Goal: Use online tool/utility: Utilize a website feature to perform a specific function

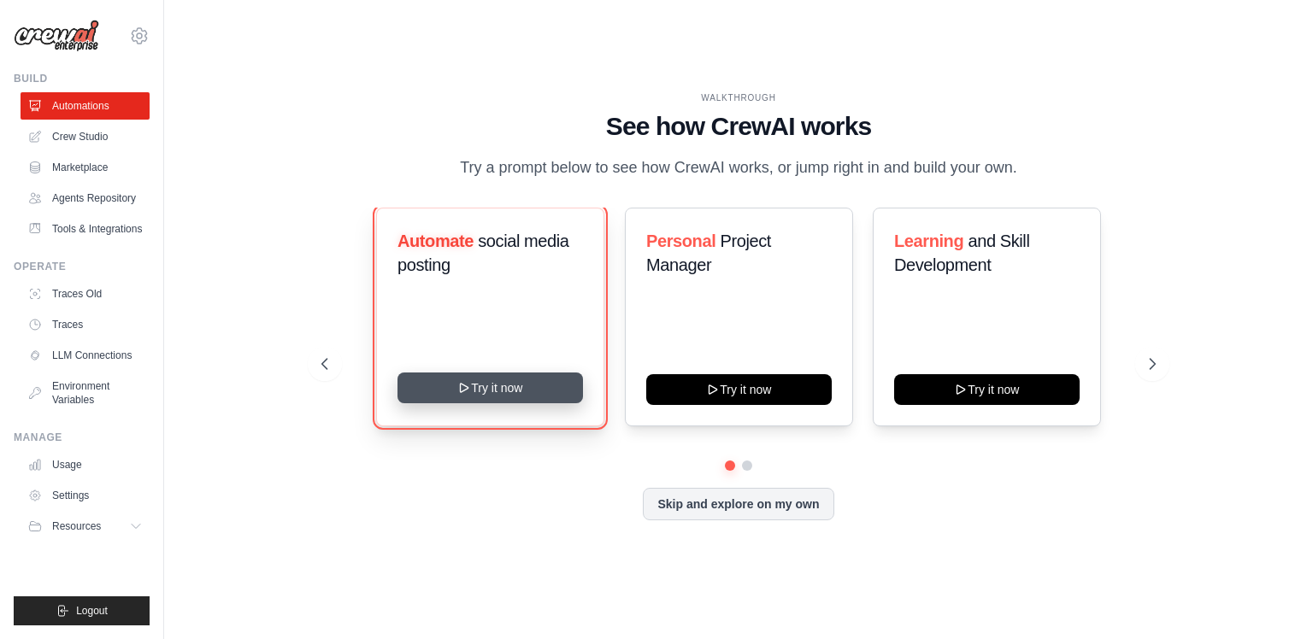
click at [474, 399] on button "Try it now" at bounding box center [489, 388] width 185 height 31
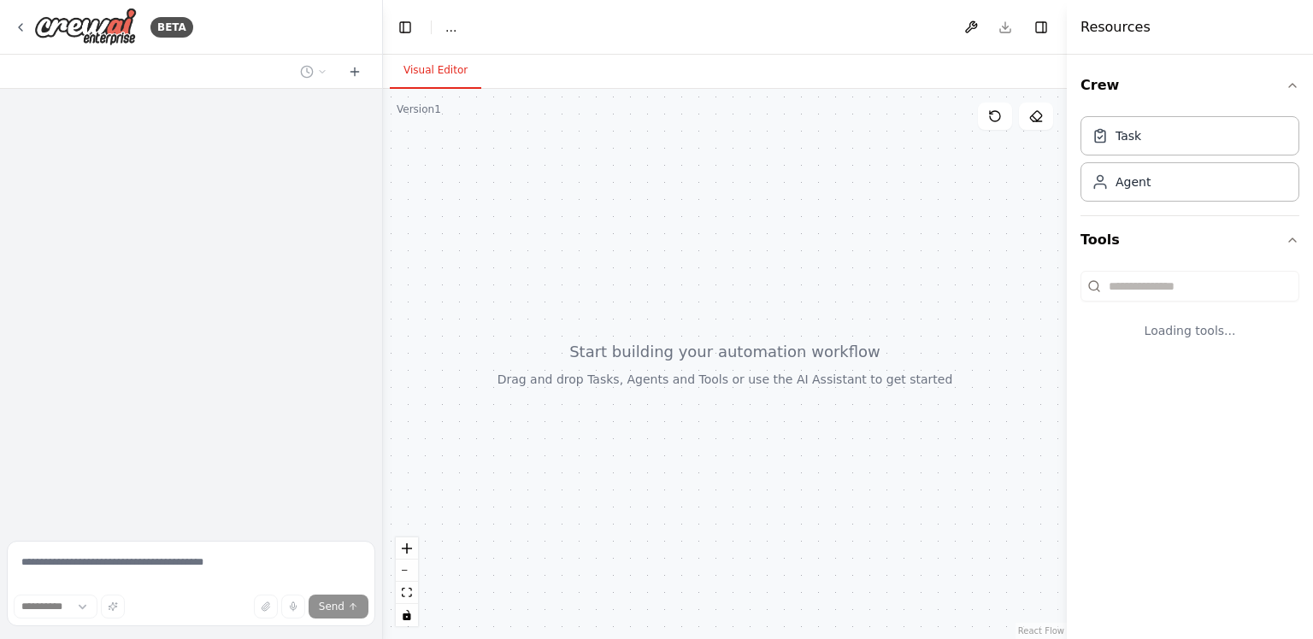
select select "****"
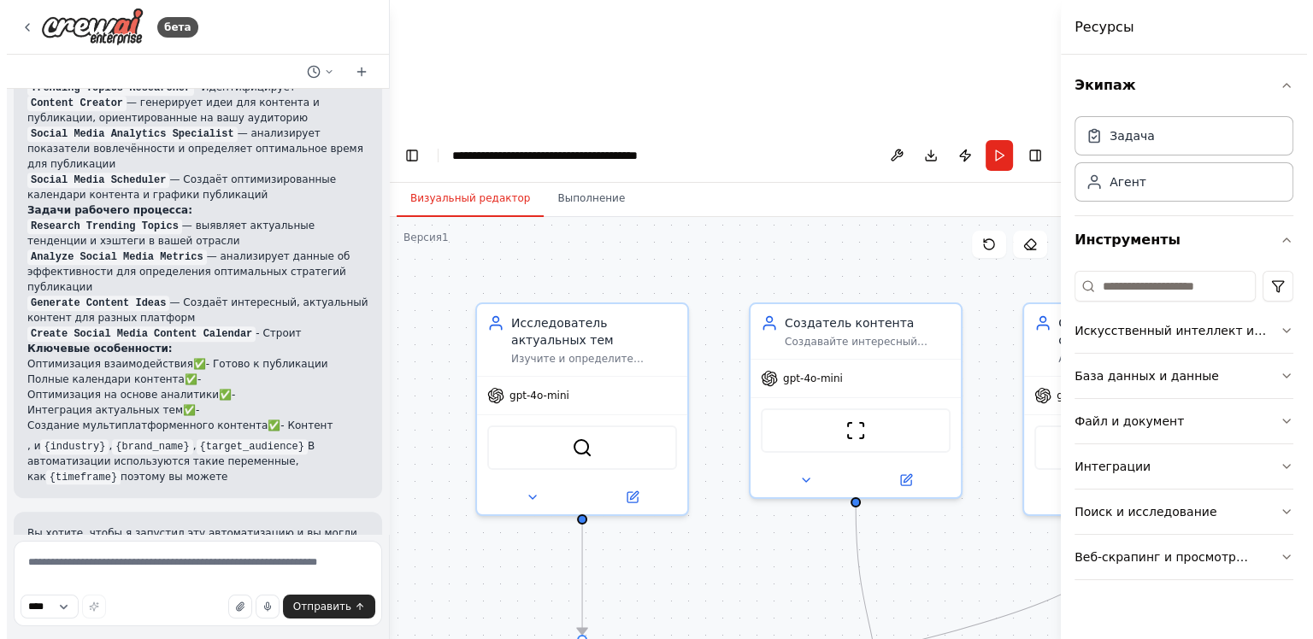
scroll to position [1907, 0]
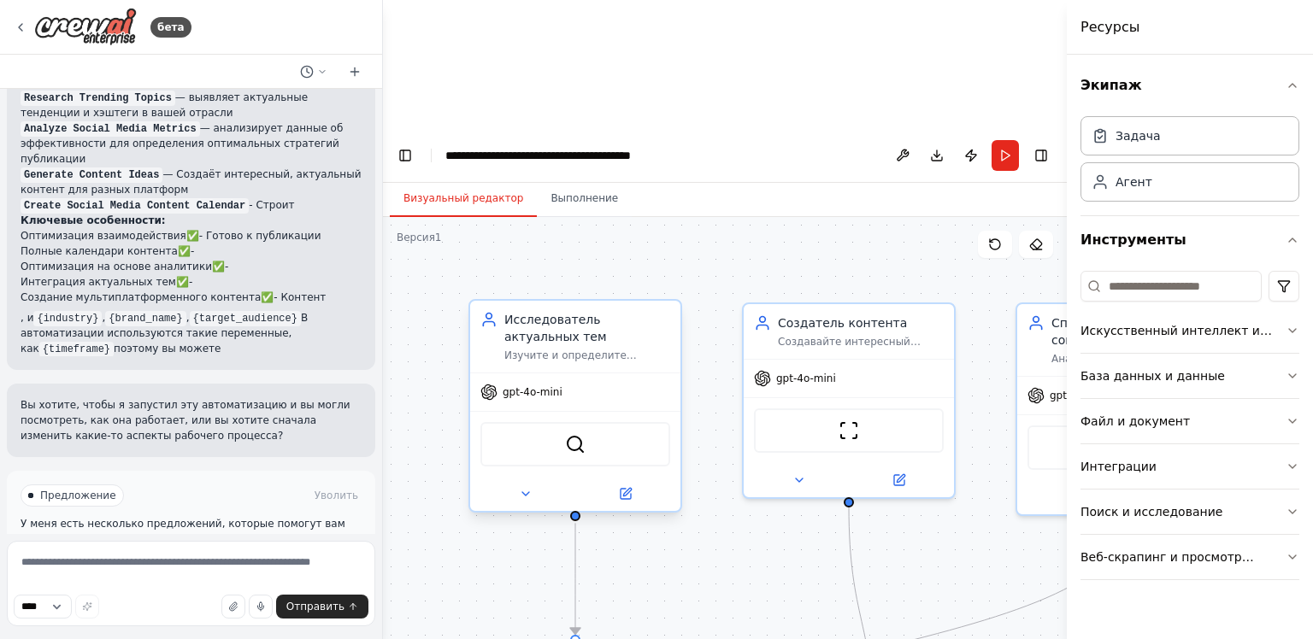
click at [493, 374] on div "gpt-4o-mini" at bounding box center [575, 393] width 210 height 38
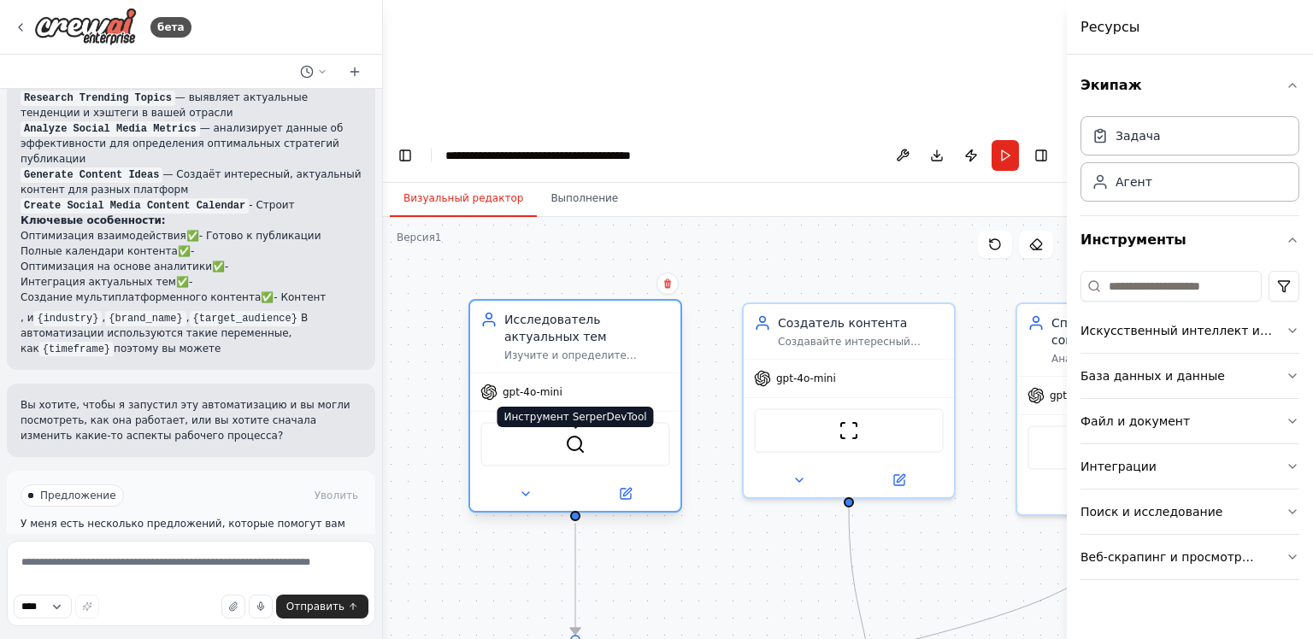
click at [580, 434] on img at bounding box center [575, 444] width 21 height 21
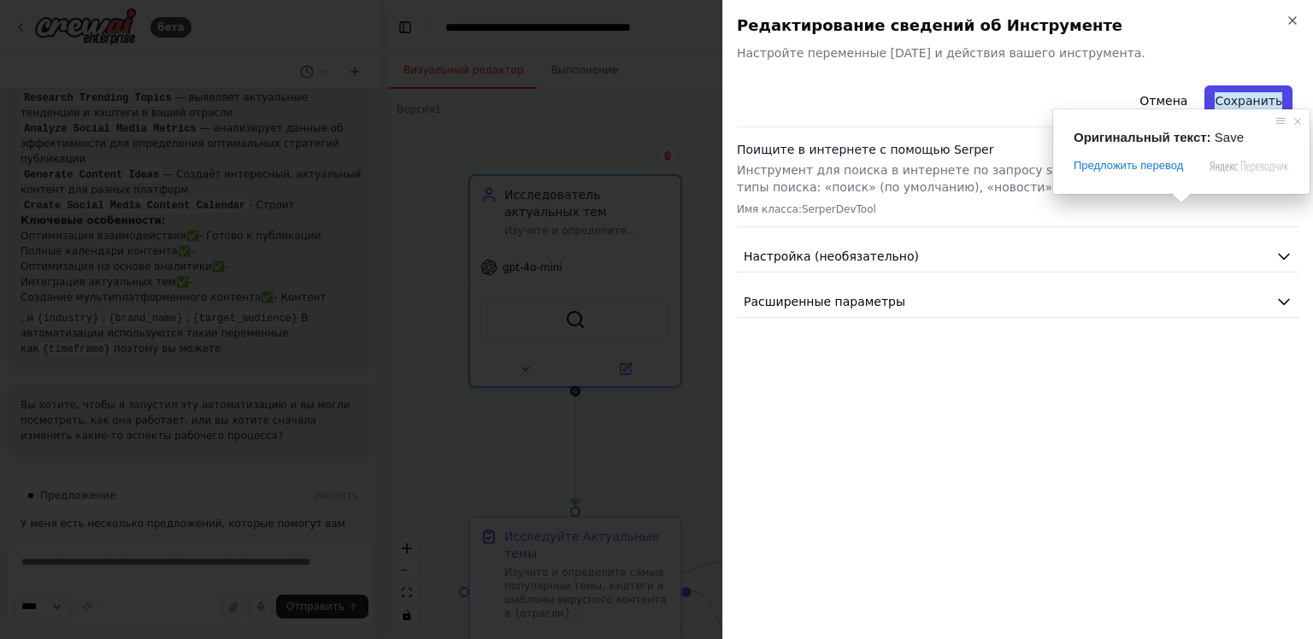
click at [953, 106] on ya-tr-span "Сохранить" at bounding box center [1249, 100] width 68 height 17
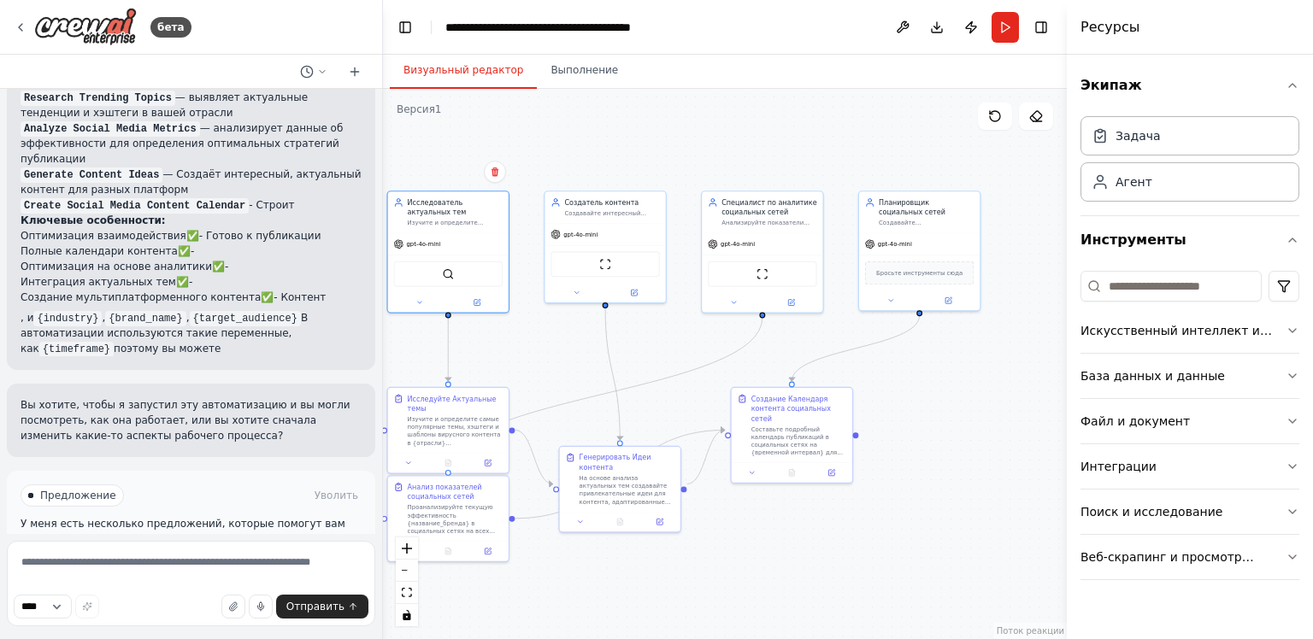
drag, startPoint x: 845, startPoint y: 264, endPoint x: 698, endPoint y: 113, distance: 211.6
click at [698, 113] on div ".deletable-edge-delete-btn { width: 20px; height: 20px; border: 0px solid #ffff…" at bounding box center [725, 364] width 684 height 551
drag, startPoint x: 502, startPoint y: 142, endPoint x: 556, endPoint y: 103, distance: 66.7
click at [556, 103] on div ".deletable-edge-delete-btn { width: 20px; height: 20px; border: 0px solid #ffff…" at bounding box center [725, 364] width 684 height 551
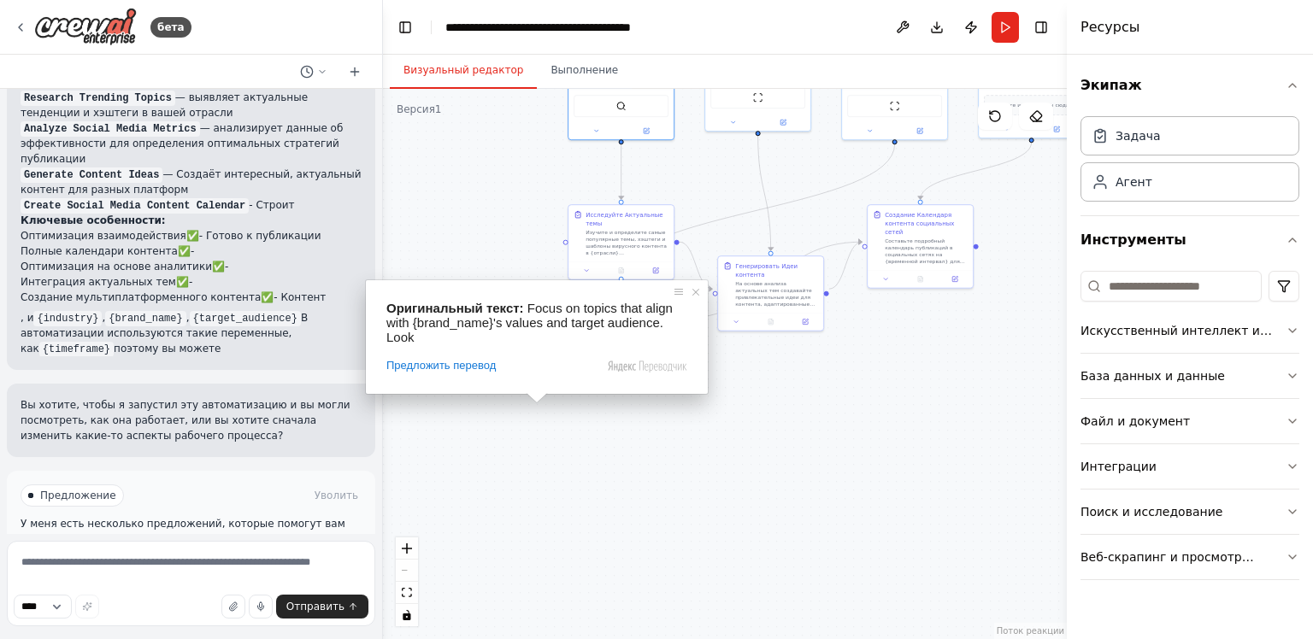
click at [209, 562] on ya-tr-span "Запуск автоматизации" at bounding box center [199, 568] width 124 height 12
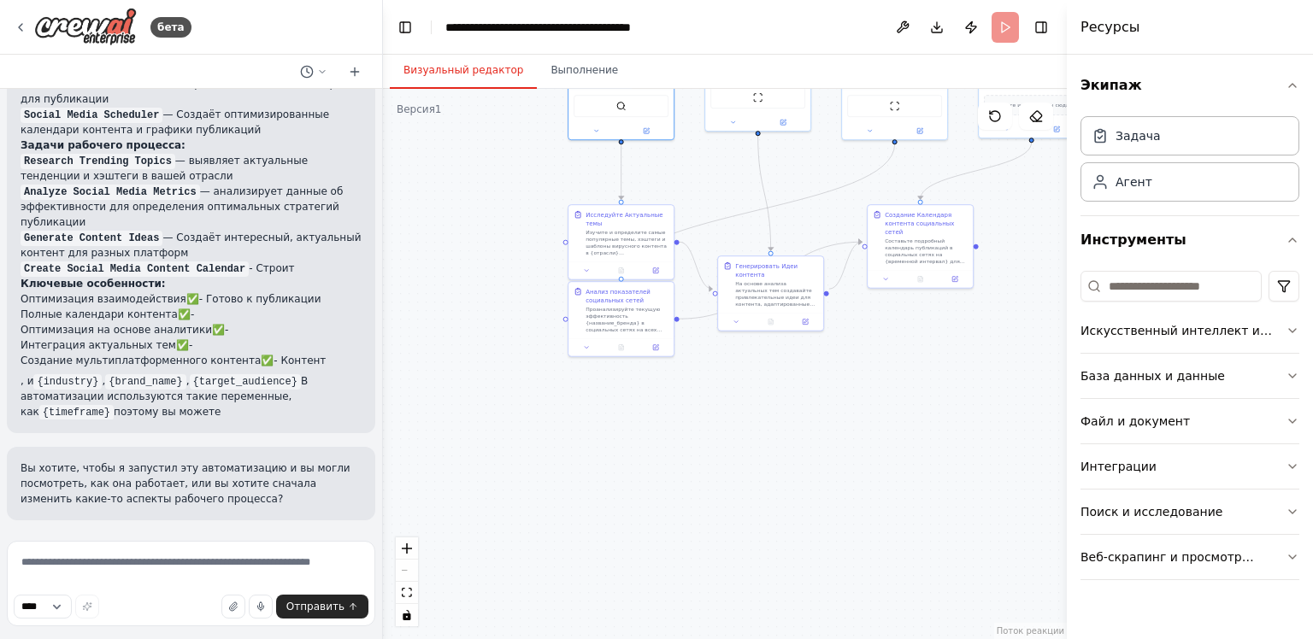
scroll to position [1769, 0]
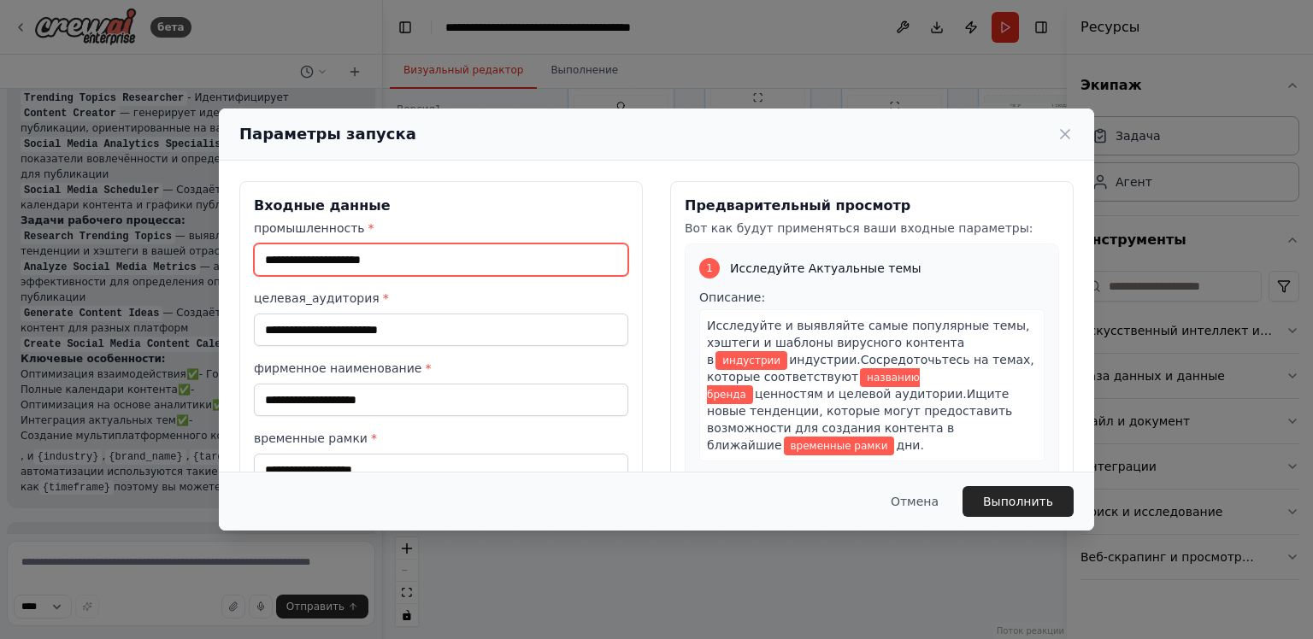
click at [418, 256] on input "промышленность *" at bounding box center [441, 260] width 374 height 32
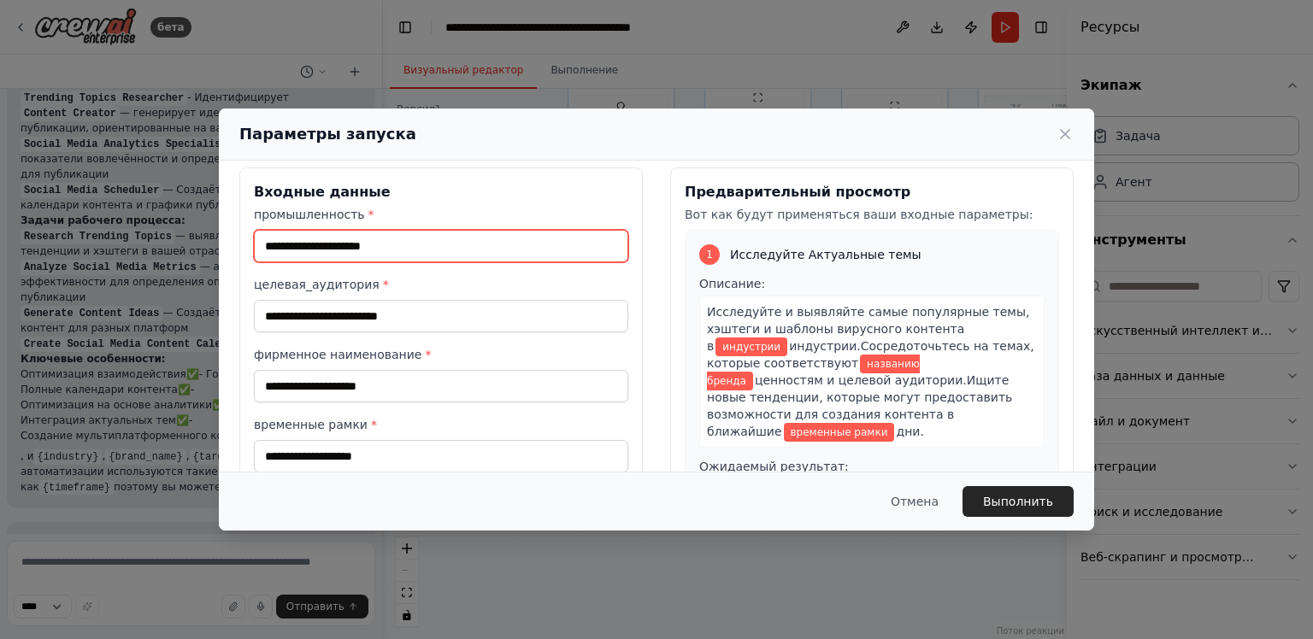
scroll to position [0, 0]
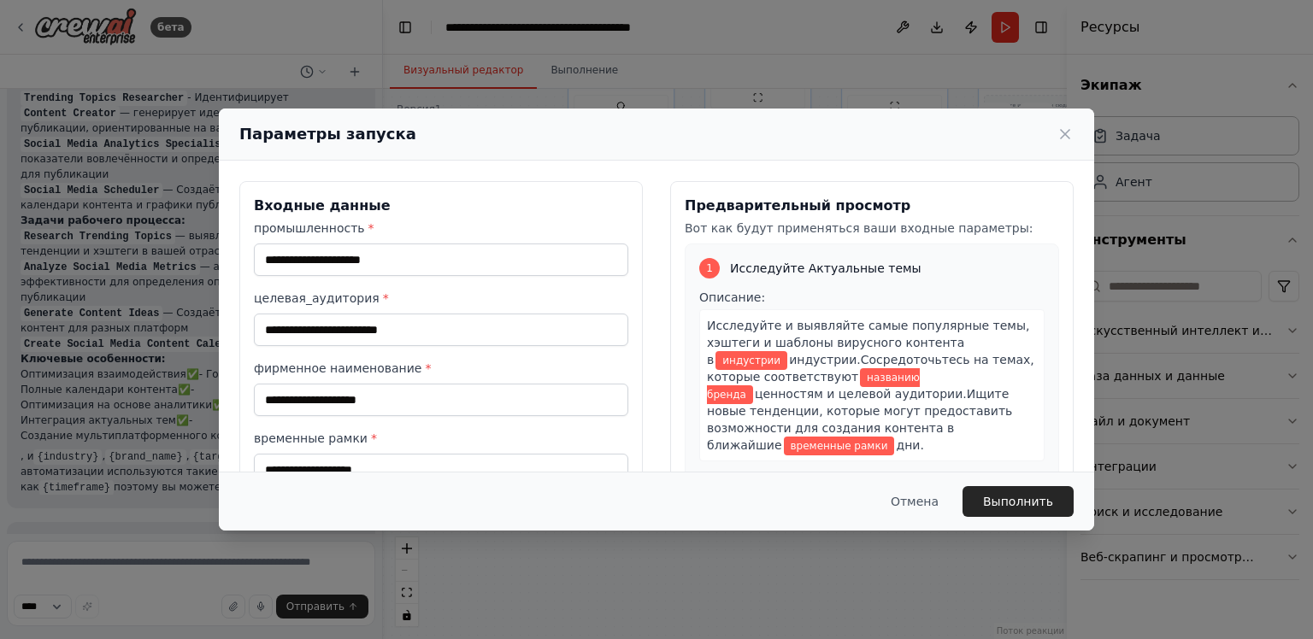
click at [396, 234] on label "промышленность *" at bounding box center [441, 228] width 374 height 17
click at [396, 244] on input "промышленность *" at bounding box center [441, 260] width 374 height 32
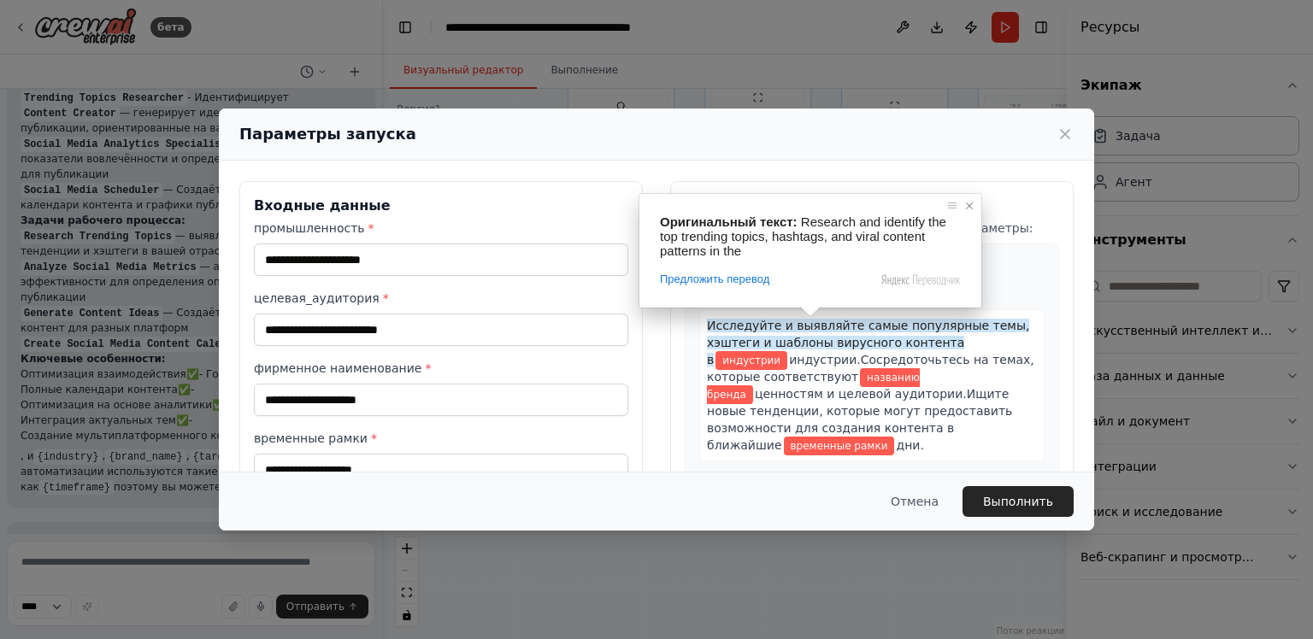
click at [953, 206] on span at bounding box center [969, 205] width 17 height 17
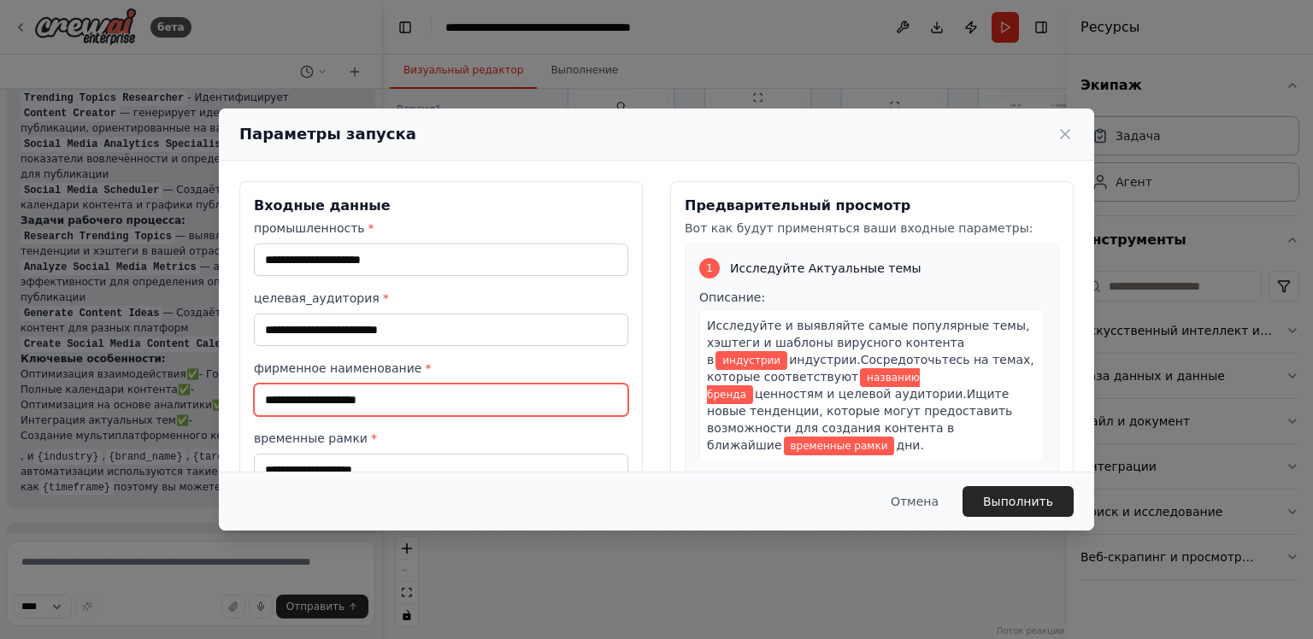
click at [353, 404] on input "фирменное наименование *" at bounding box center [441, 400] width 374 height 32
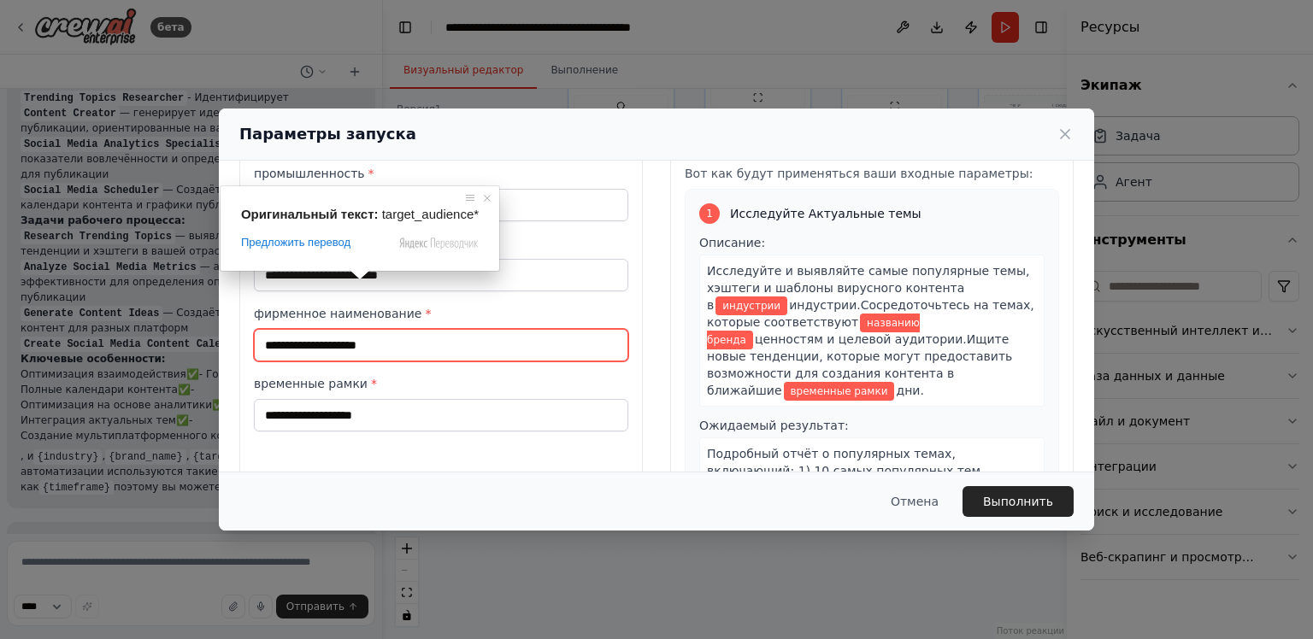
scroll to position [85, 0]
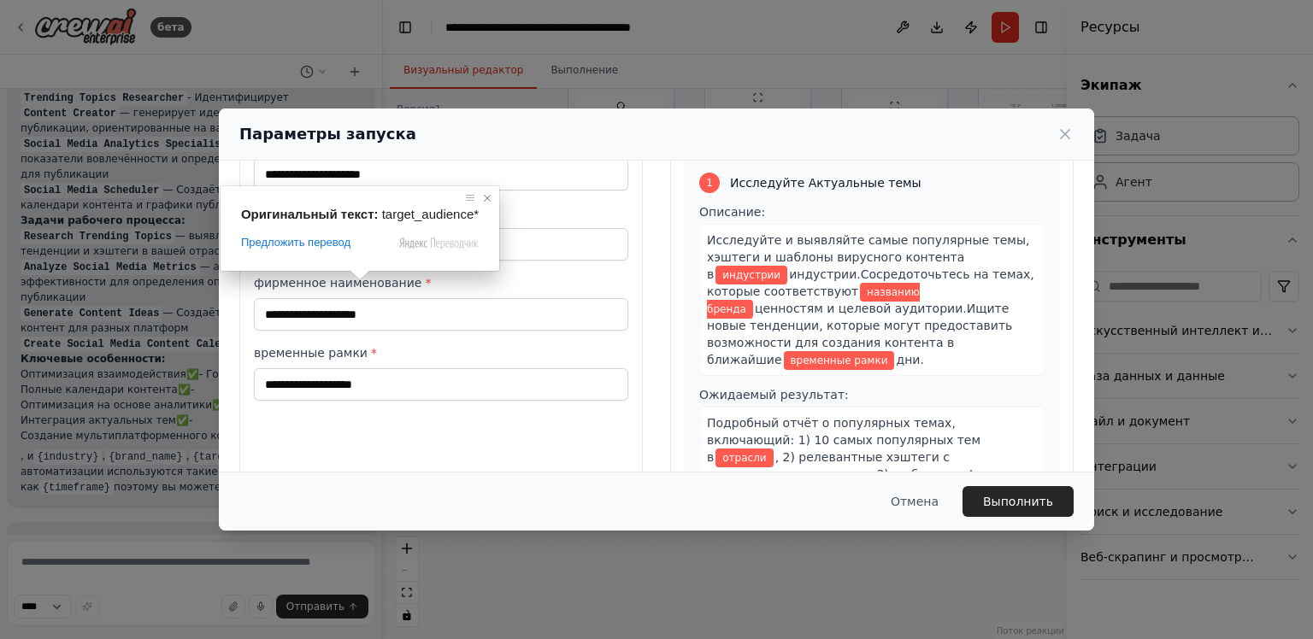
click at [482, 199] on span at bounding box center [487, 198] width 17 height 17
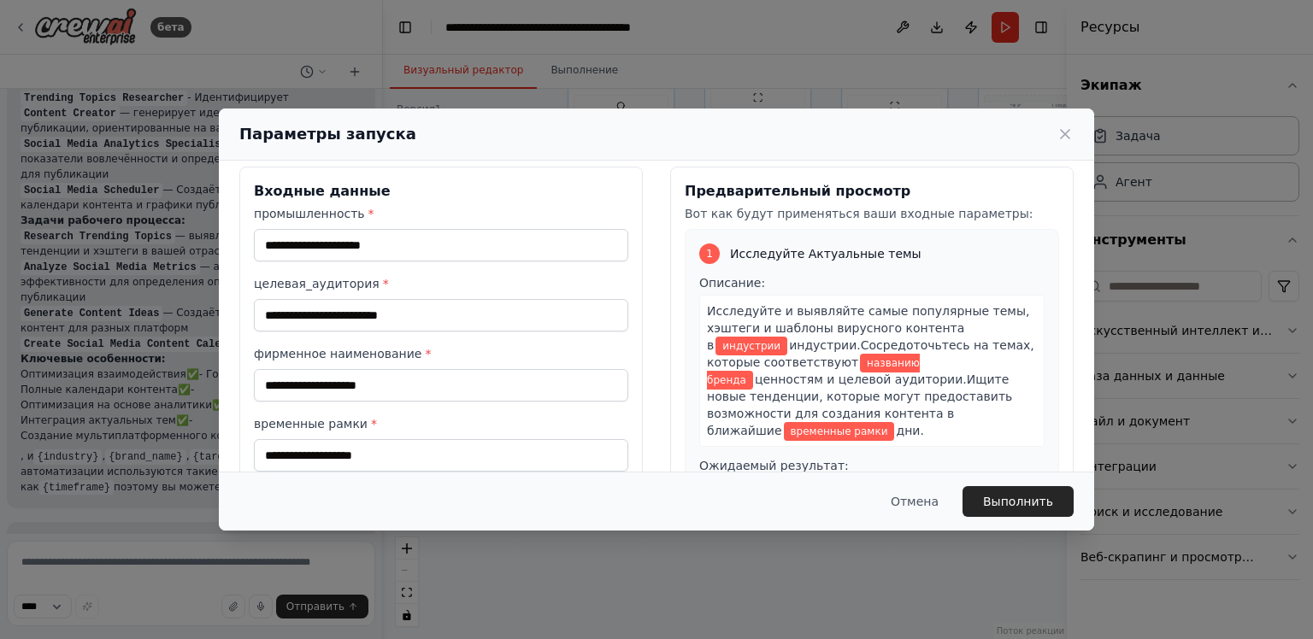
scroll to position [0, 0]
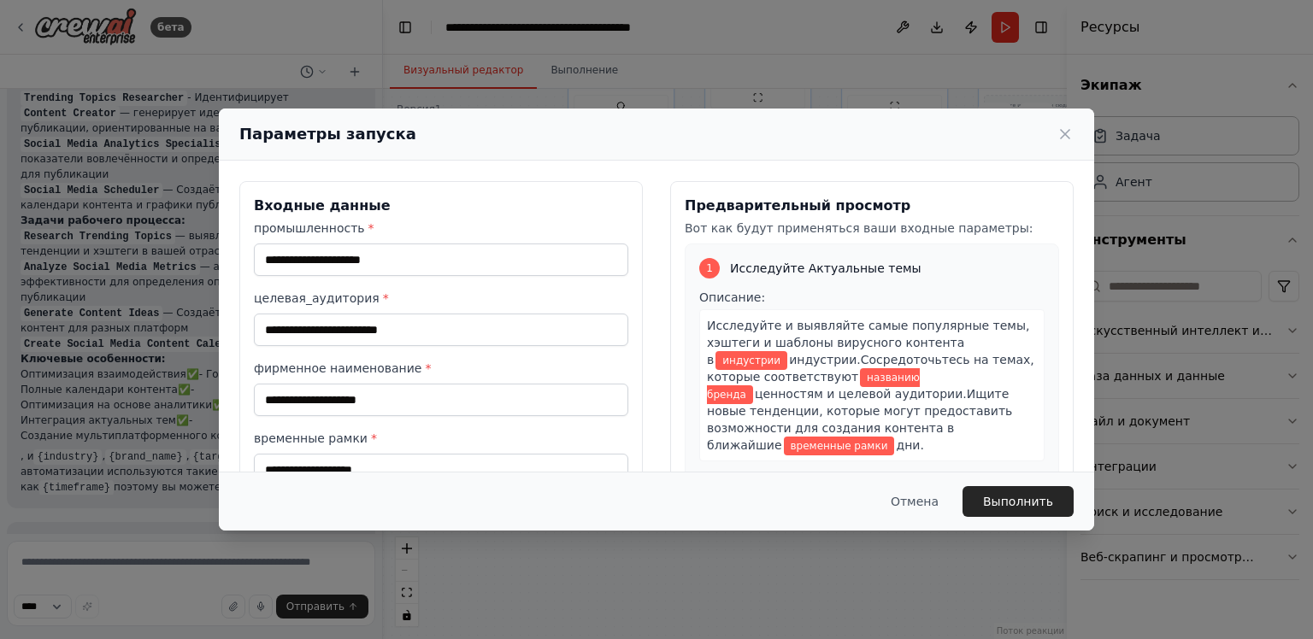
drag, startPoint x: 746, startPoint y: 141, endPoint x: 757, endPoint y: 103, distance: 39.0
click at [757, 103] on div "Параметры запуска Входные данные промышленность * целевая_аудитория * фирменное…" at bounding box center [656, 319] width 1313 height 639
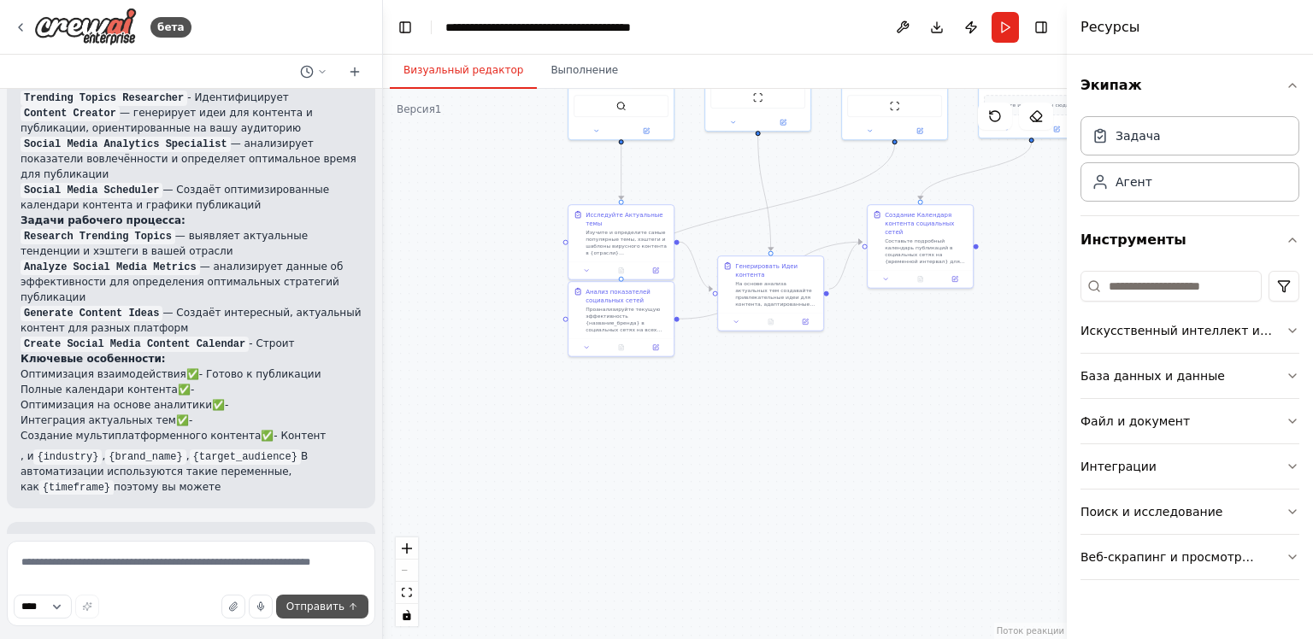
click at [339, 605] on ya-tr-span "Отправить" at bounding box center [315, 607] width 58 height 12
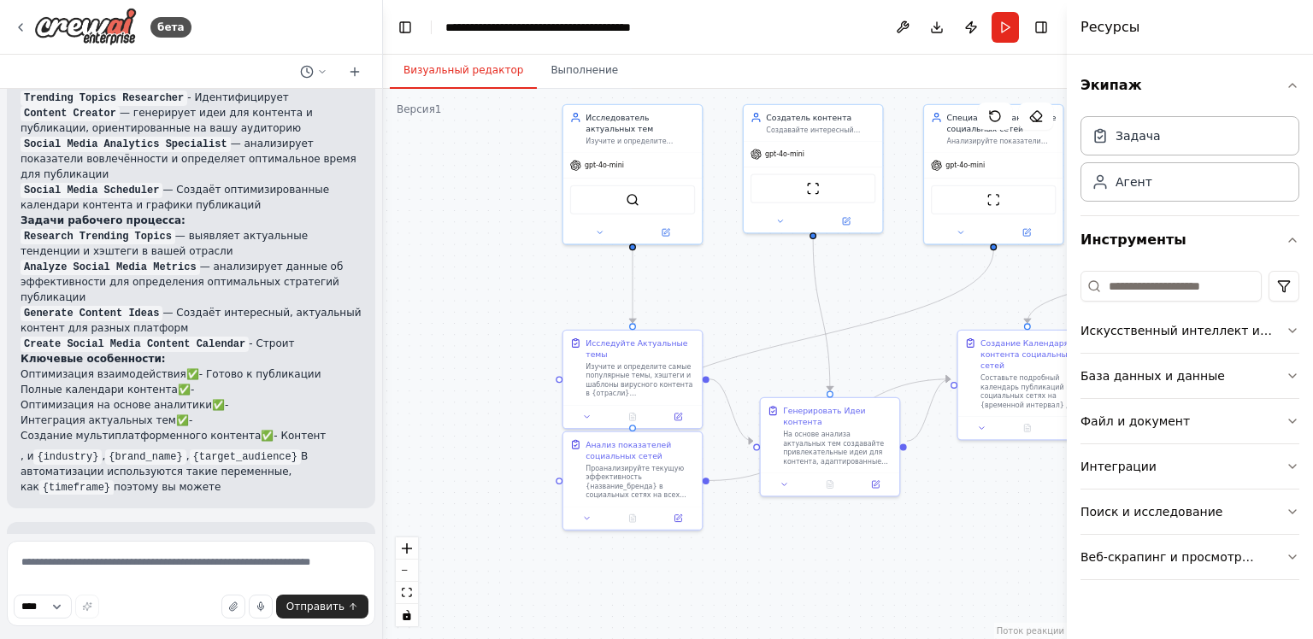
drag, startPoint x: 545, startPoint y: 468, endPoint x: 562, endPoint y: 523, distance: 57.3
click at [562, 523] on div ".deletable-edge-delete-btn { width: 20px; height: 20px; border: 0px solid #ffff…" at bounding box center [725, 364] width 684 height 551
click at [646, 201] on div "Инструмент SerperDevTool" at bounding box center [634, 199] width 125 height 29
click at [653, 203] on div "Инструмент SerperDevTool" at bounding box center [634, 199] width 125 height 29
drag, startPoint x: 612, startPoint y: 168, endPoint x: 614, endPoint y: 191, distance: 24.0
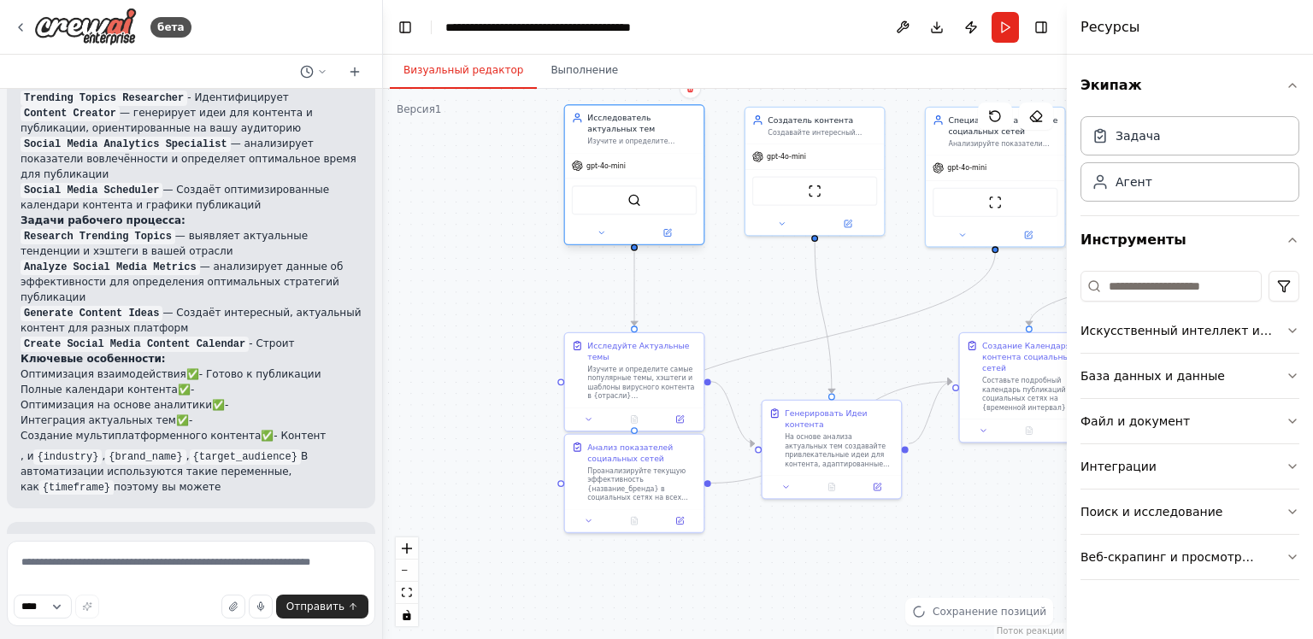
click at [614, 171] on div "gpt-4o-mini" at bounding box center [599, 165] width 54 height 11
click at [614, 192] on div "Инструмент SerperDevTool" at bounding box center [634, 199] width 125 height 29
click at [618, 203] on div "Инструмент SerperDevTool" at bounding box center [634, 199] width 125 height 29
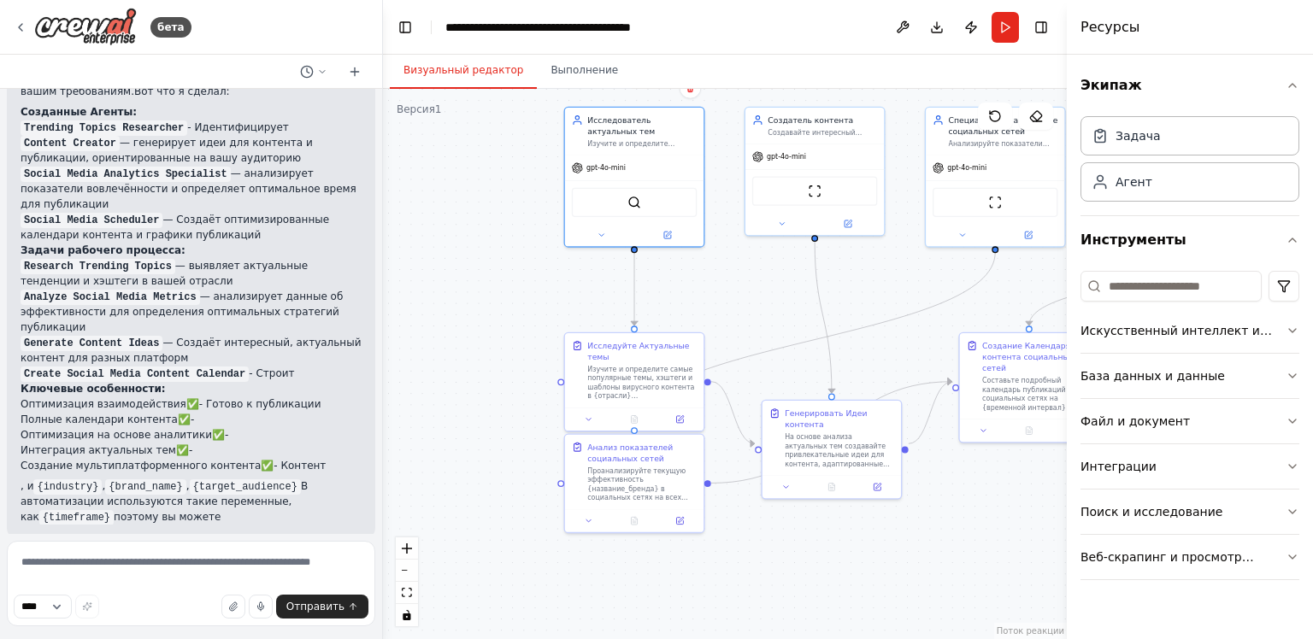
scroll to position [1769, 0]
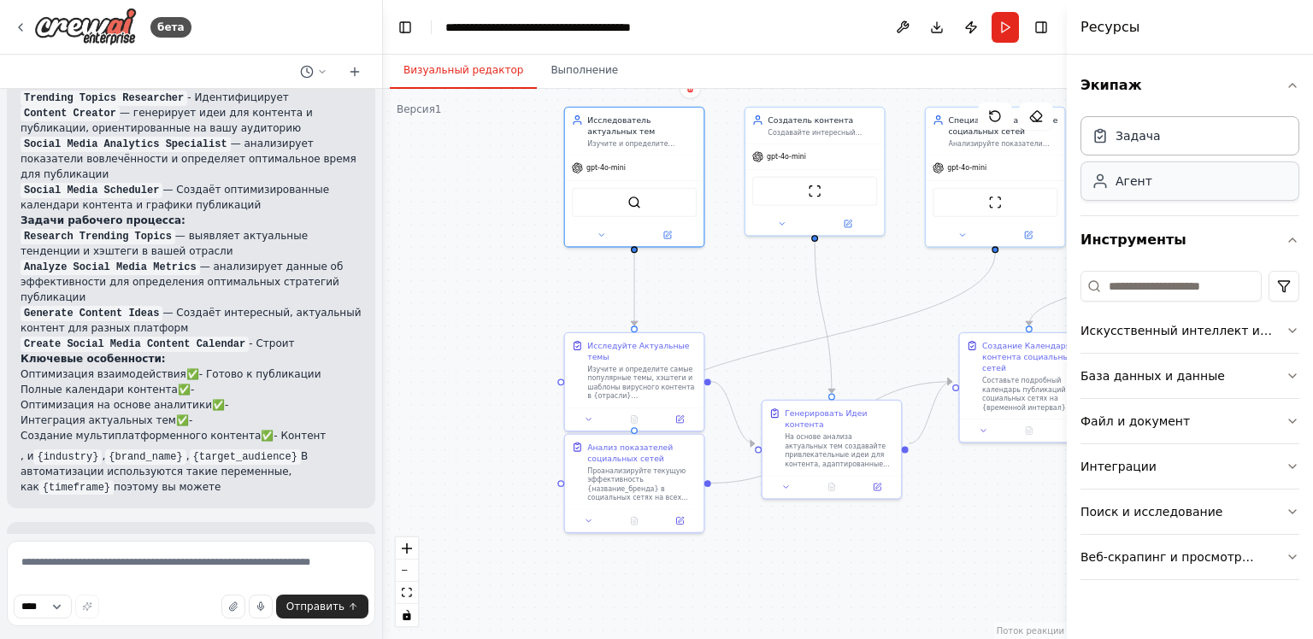
click at [953, 174] on div "Агент" at bounding box center [1190, 181] width 219 height 39
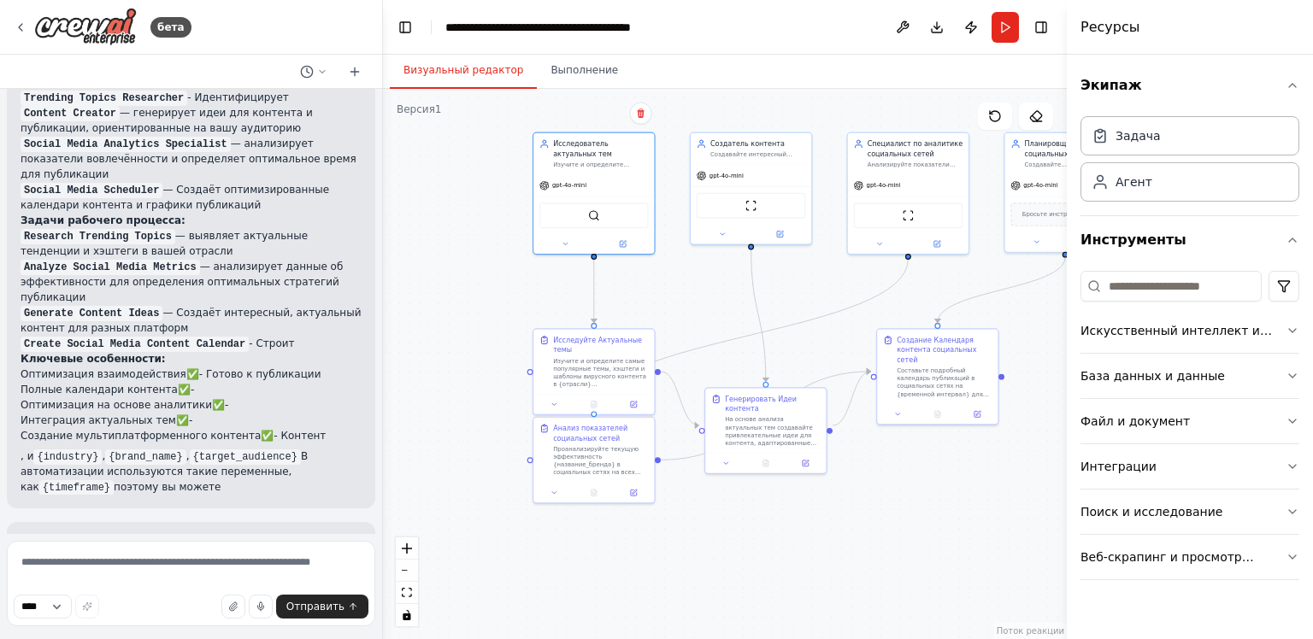
click at [659, 325] on div ".deletable-edge-delete-btn { width: 20px; height: 20px; border: 0px solid #ffff…" at bounding box center [725, 364] width 684 height 551
